Goal: Task Accomplishment & Management: Use online tool/utility

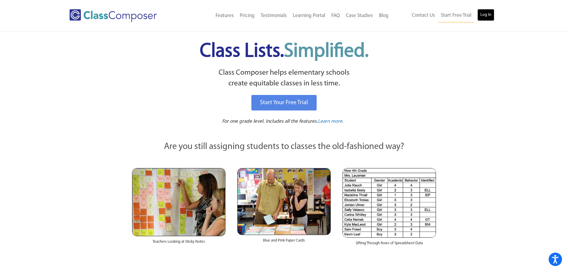
click at [492, 15] on link "Log In" at bounding box center [485, 15] width 17 height 12
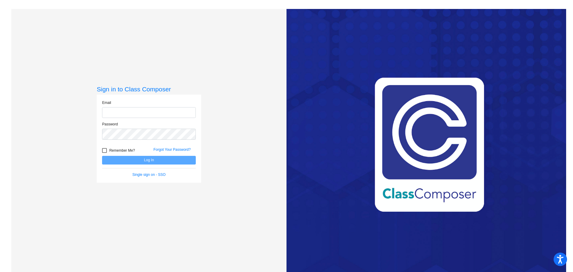
type input "[EMAIL_ADDRESS][PERSON_NAME][DOMAIN_NAME]"
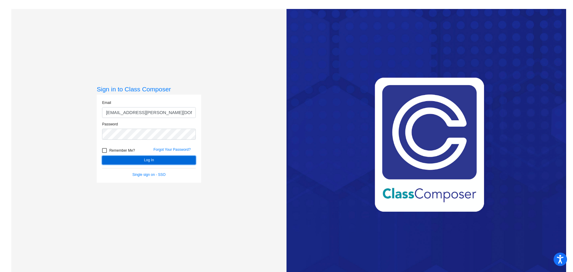
click at [148, 161] on button "Log In" at bounding box center [149, 160] width 94 height 9
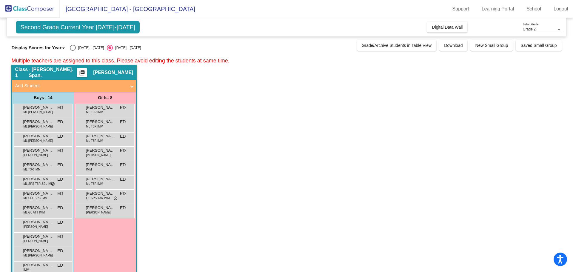
click at [120, 83] on mat-panel-title "Add Student" at bounding box center [70, 85] width 111 height 7
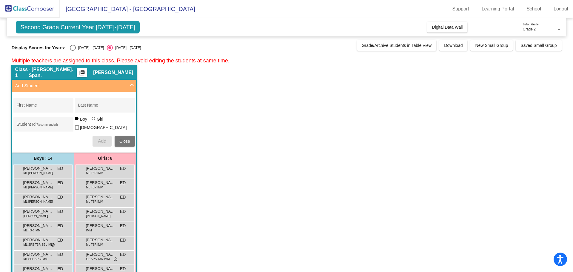
click at [120, 83] on mat-panel-title "Add Student" at bounding box center [70, 85] width 111 height 7
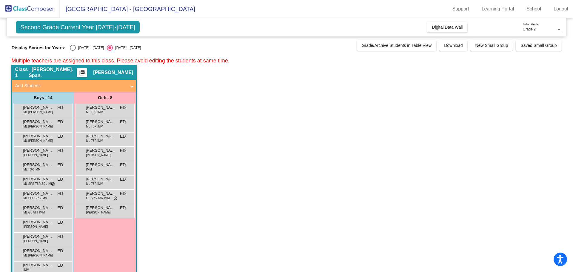
click at [121, 28] on span "Second Grade Current Year [DATE]-[DATE]" at bounding box center [78, 27] width 124 height 13
click at [432, 29] on span "Digital Data Wall" at bounding box center [447, 27] width 31 height 5
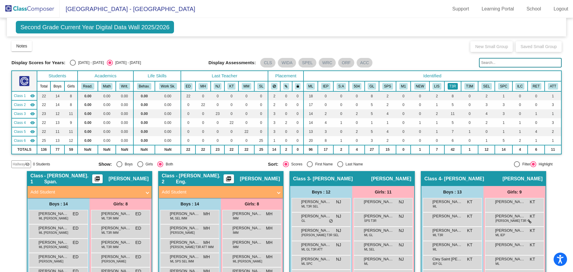
click at [452, 85] on button "T3R" at bounding box center [452, 86] width 10 height 7
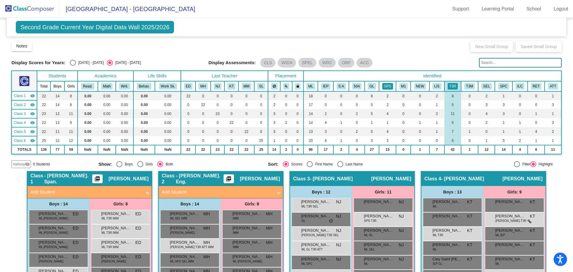
click at [389, 86] on button "SPS" at bounding box center [387, 86] width 11 height 7
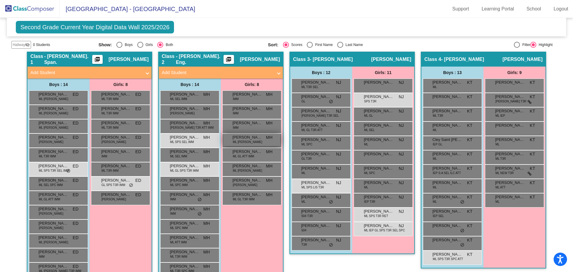
scroll to position [30, 0]
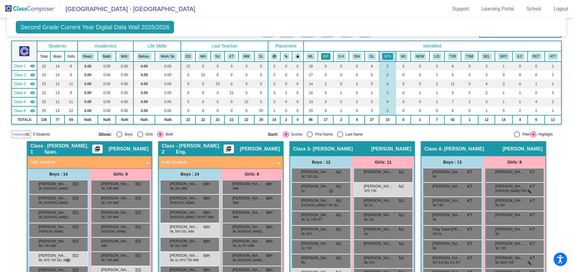
click at [325, 57] on button "IEP" at bounding box center [325, 56] width 9 height 7
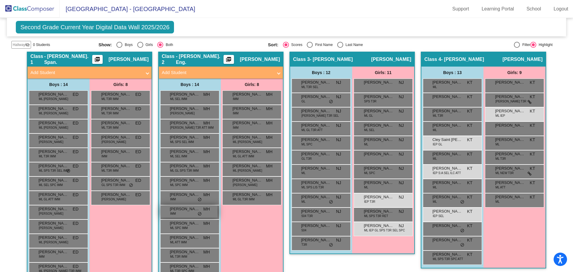
scroll to position [0, 0]
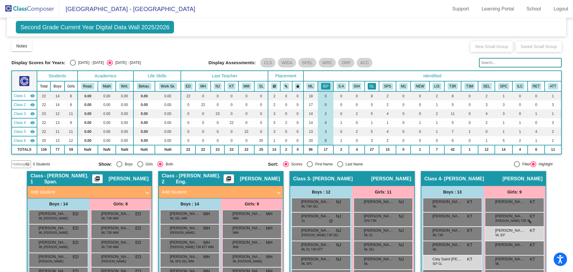
click at [368, 87] on button "GL" at bounding box center [371, 86] width 8 height 7
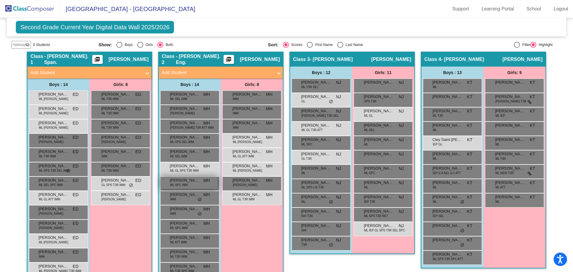
scroll to position [30, 0]
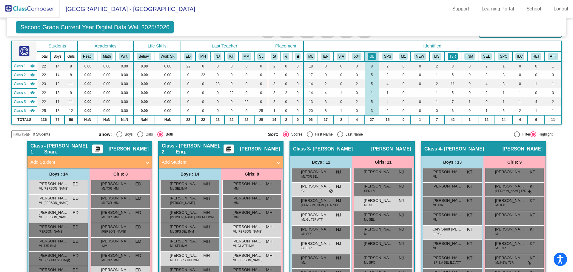
click at [449, 57] on button "T3R" at bounding box center [452, 56] width 10 height 7
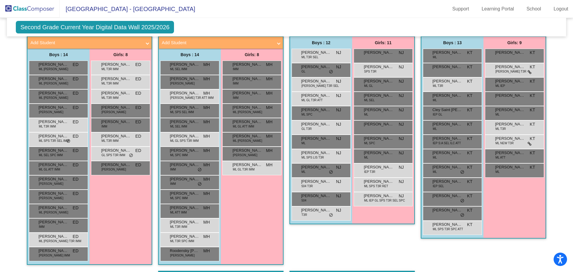
scroll to position [0, 0]
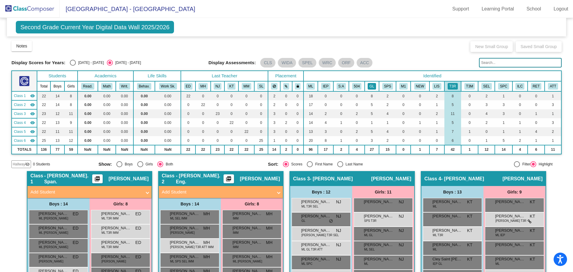
click at [368, 85] on button "GL" at bounding box center [371, 86] width 8 height 7
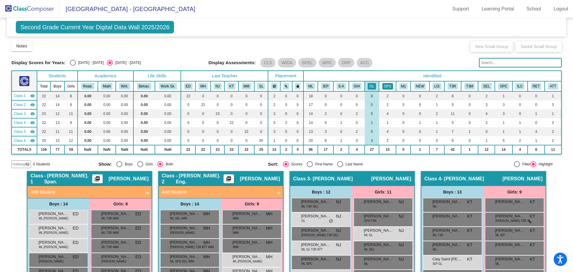
click at [387, 86] on button "SPS" at bounding box center [387, 86] width 11 height 7
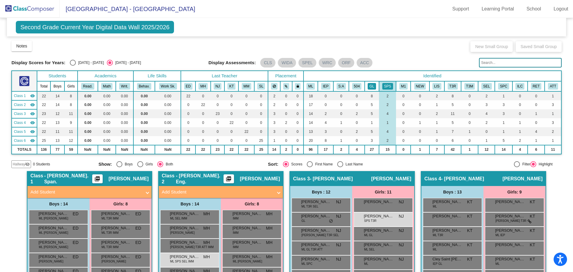
click at [367, 85] on button "GL" at bounding box center [371, 86] width 8 height 7
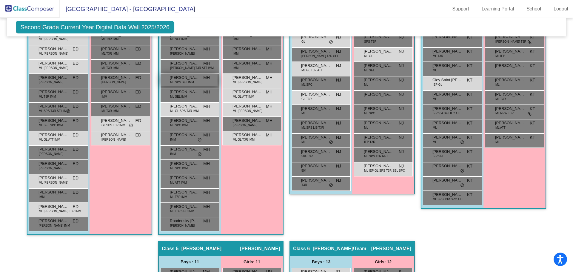
scroll to position [149, 0]
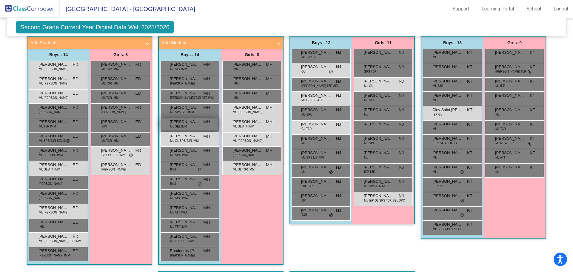
click at [181, 126] on span "ML SEL IMM" at bounding box center [178, 126] width 17 height 4
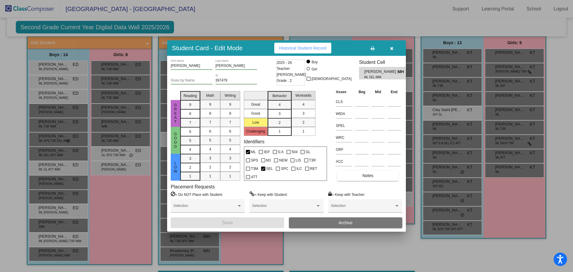
click at [390, 49] on icon "button" at bounding box center [391, 48] width 3 height 4
